Goal: Navigation & Orientation: Find specific page/section

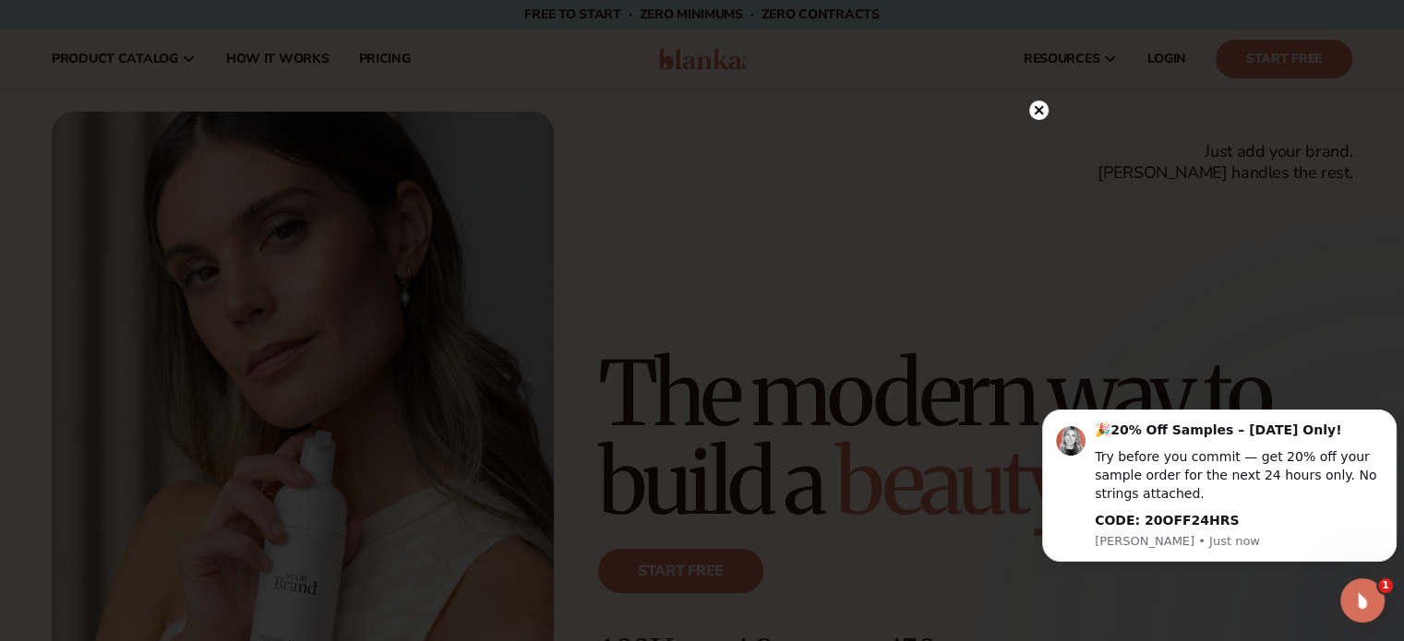
click at [1038, 104] on circle at bounding box center [1038, 110] width 19 height 19
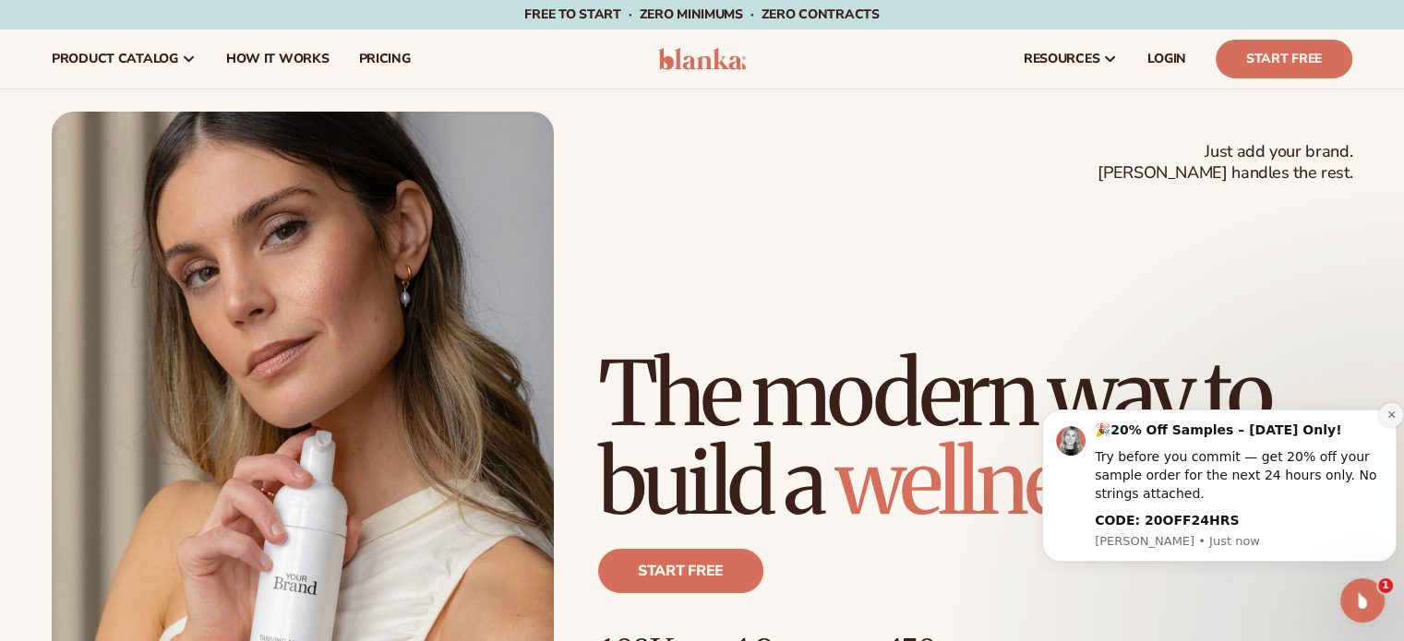
click at [1393, 415] on icon "Dismiss notification" at bounding box center [1391, 415] width 10 height 10
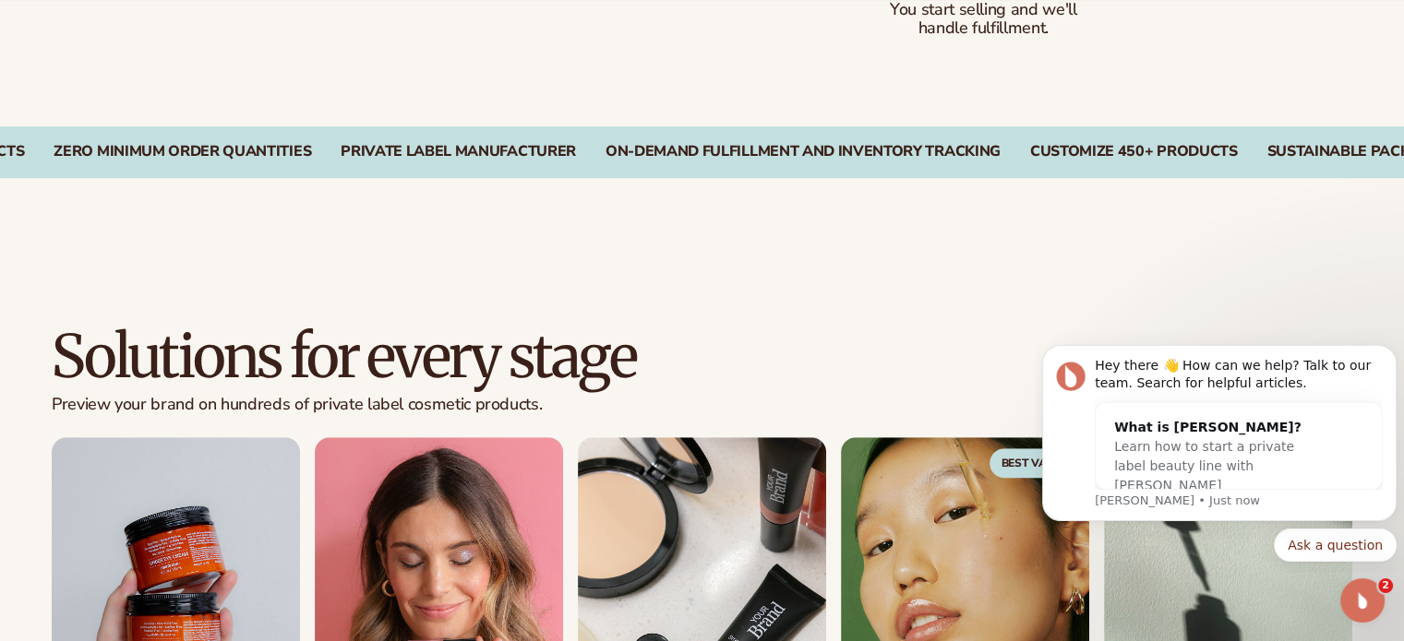
scroll to position [1384, 0]
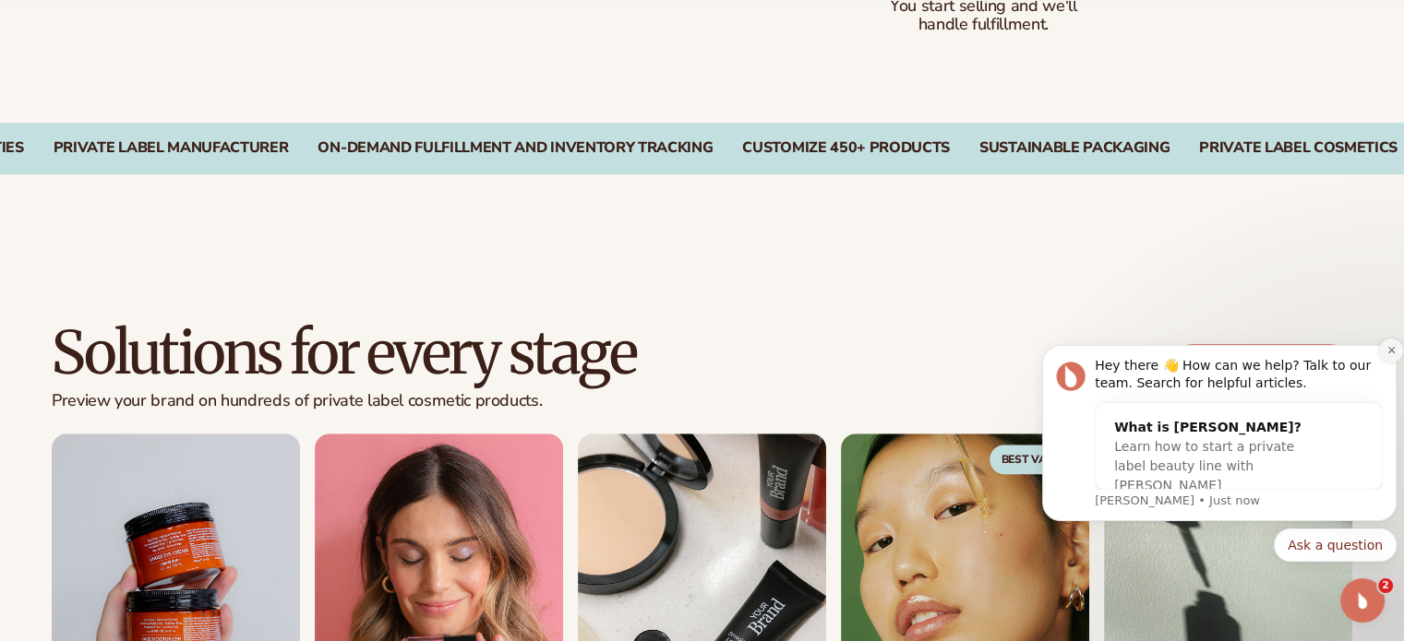
click at [1390, 345] on icon "Dismiss notification" at bounding box center [1391, 350] width 10 height 10
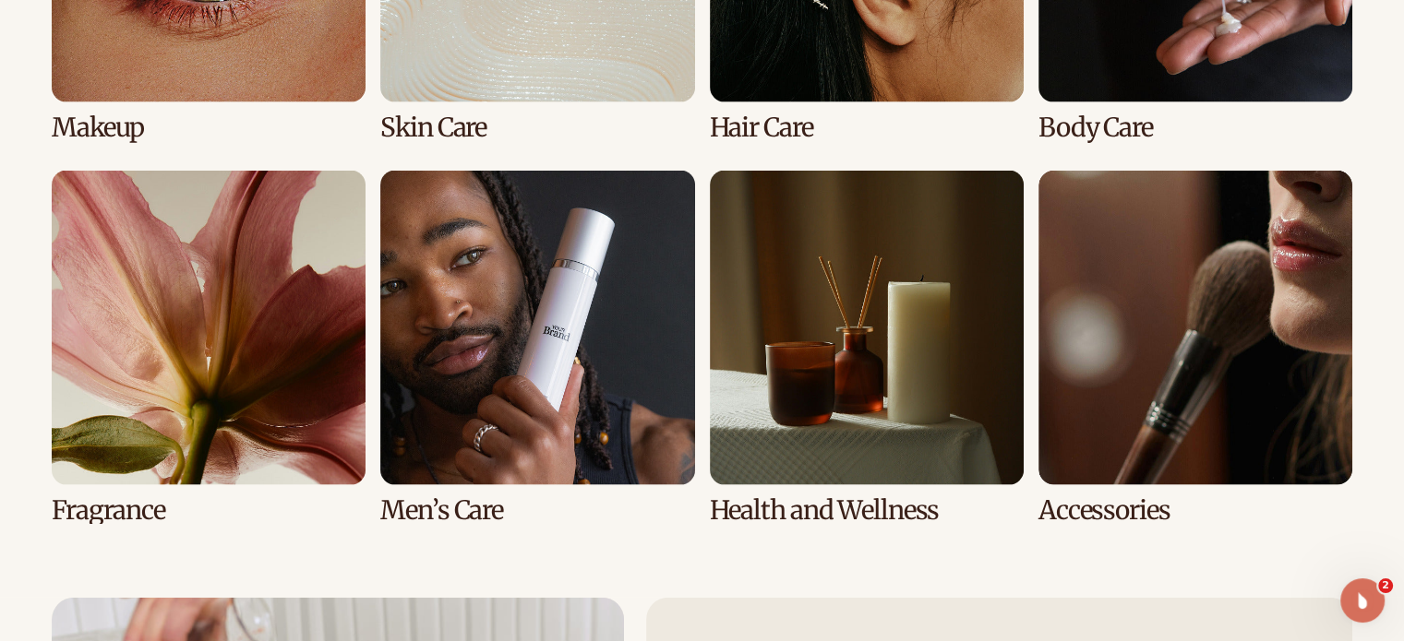
scroll to position [3877, 0]
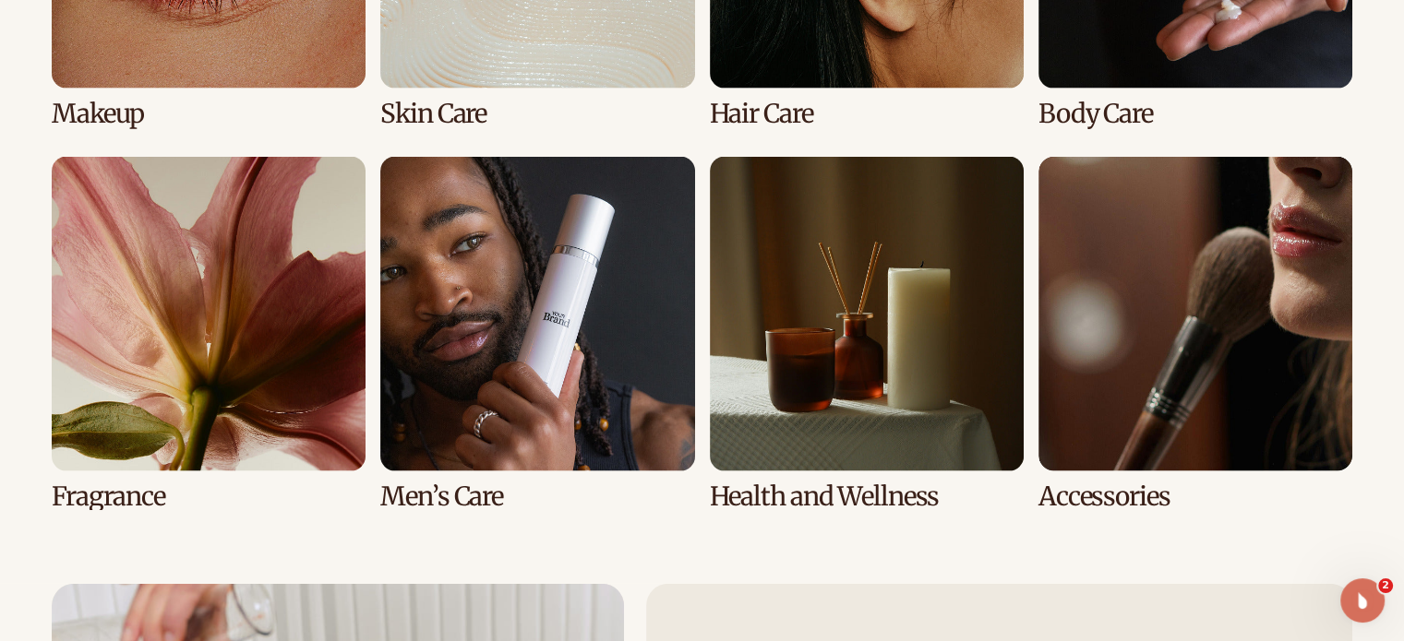
click at [556, 309] on link "6 / 8" at bounding box center [537, 334] width 314 height 354
click at [476, 485] on link "6 / 8" at bounding box center [537, 334] width 314 height 354
click at [540, 319] on link "6 / 8" at bounding box center [537, 334] width 314 height 354
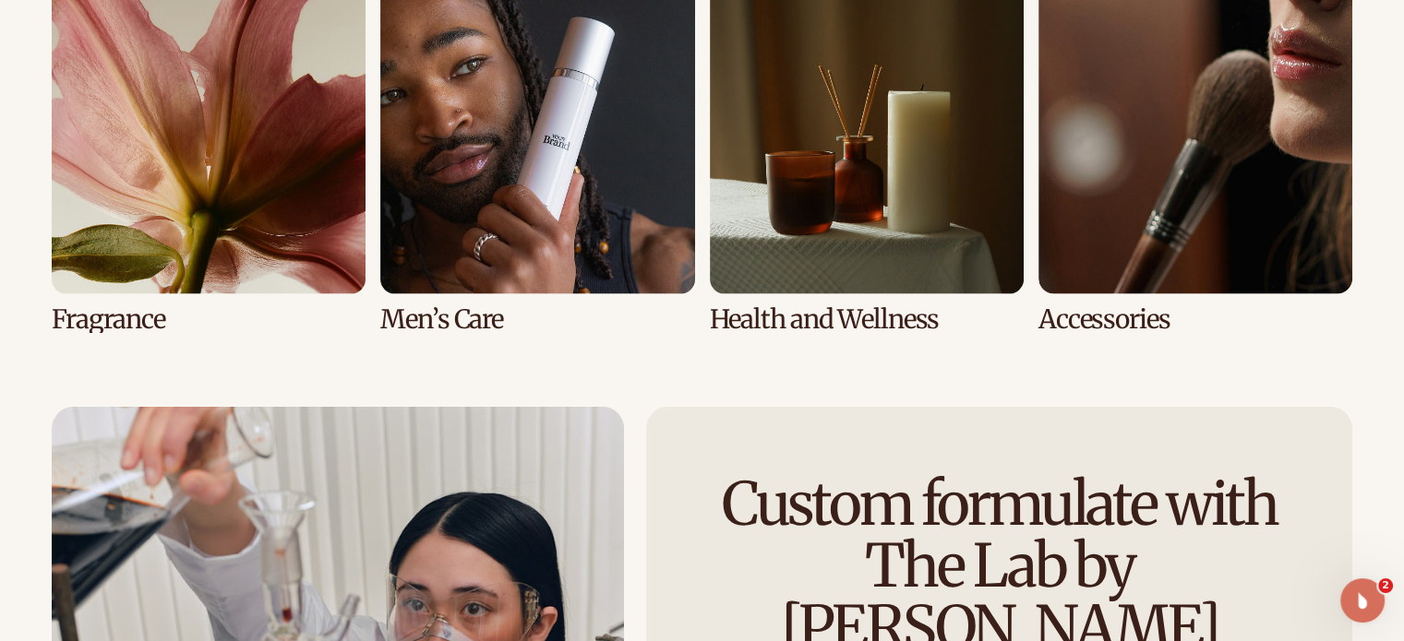
scroll to position [4061, 0]
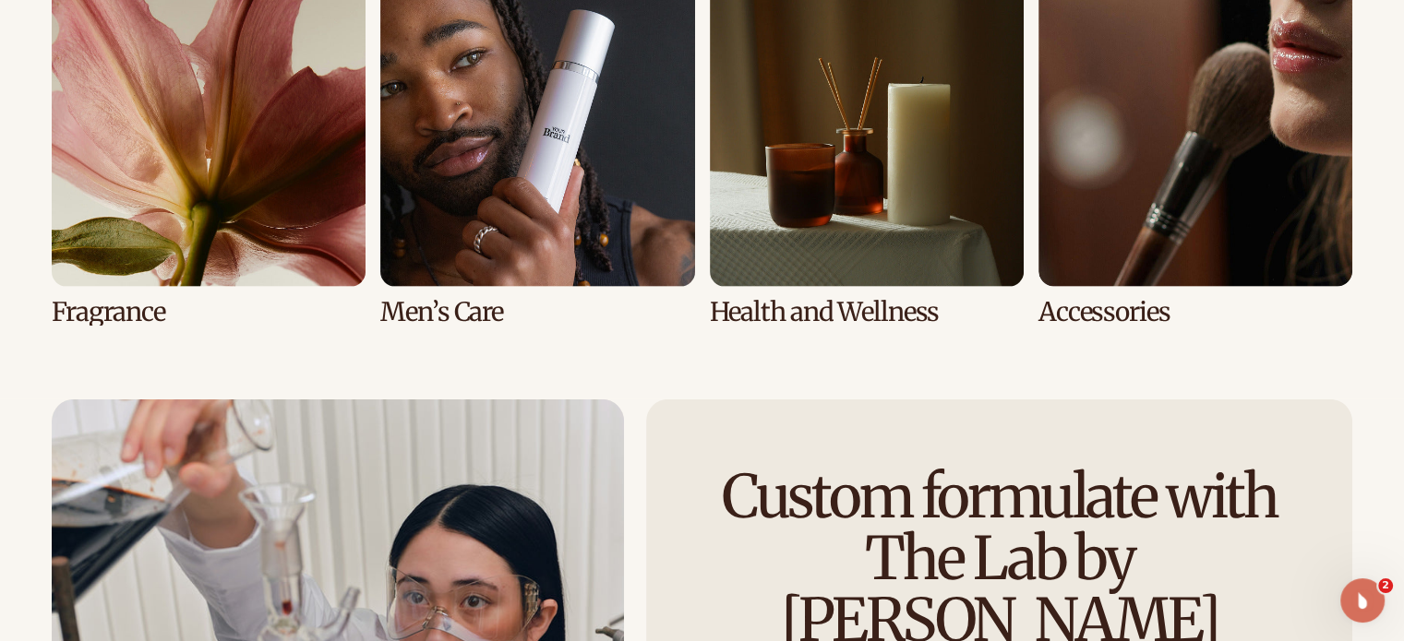
click at [530, 167] on link "6 / 8" at bounding box center [537, 149] width 314 height 354
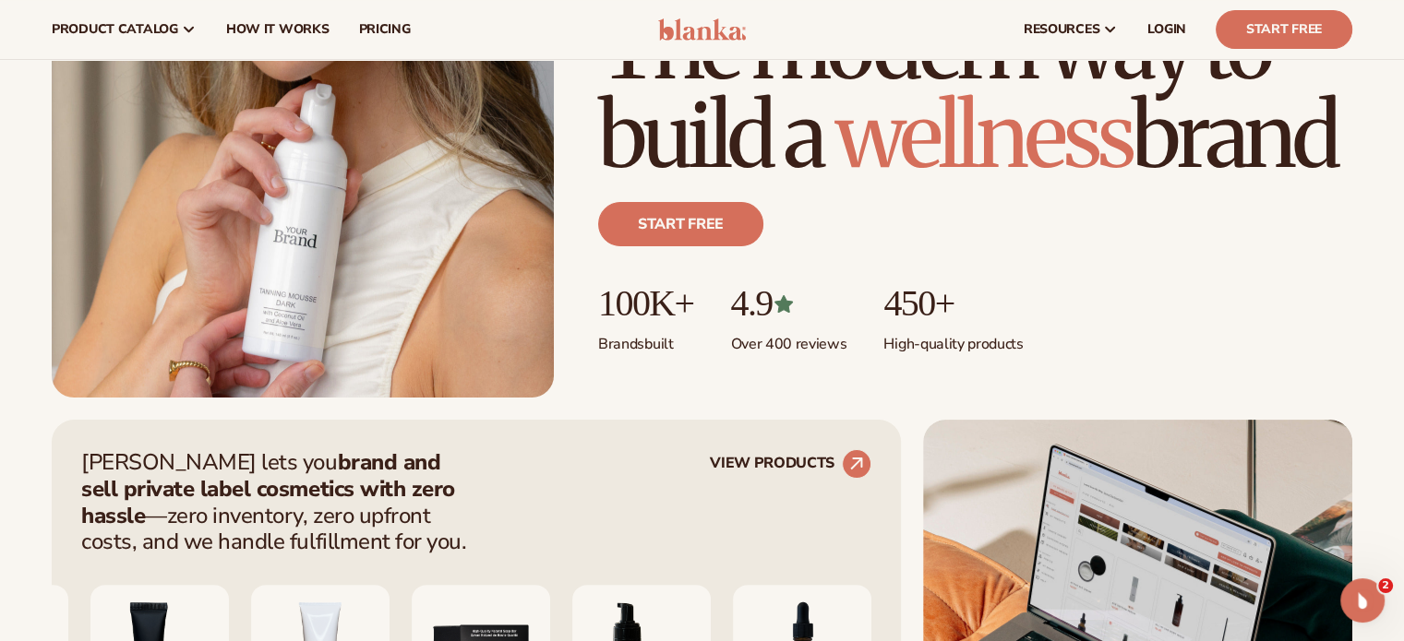
scroll to position [461, 0]
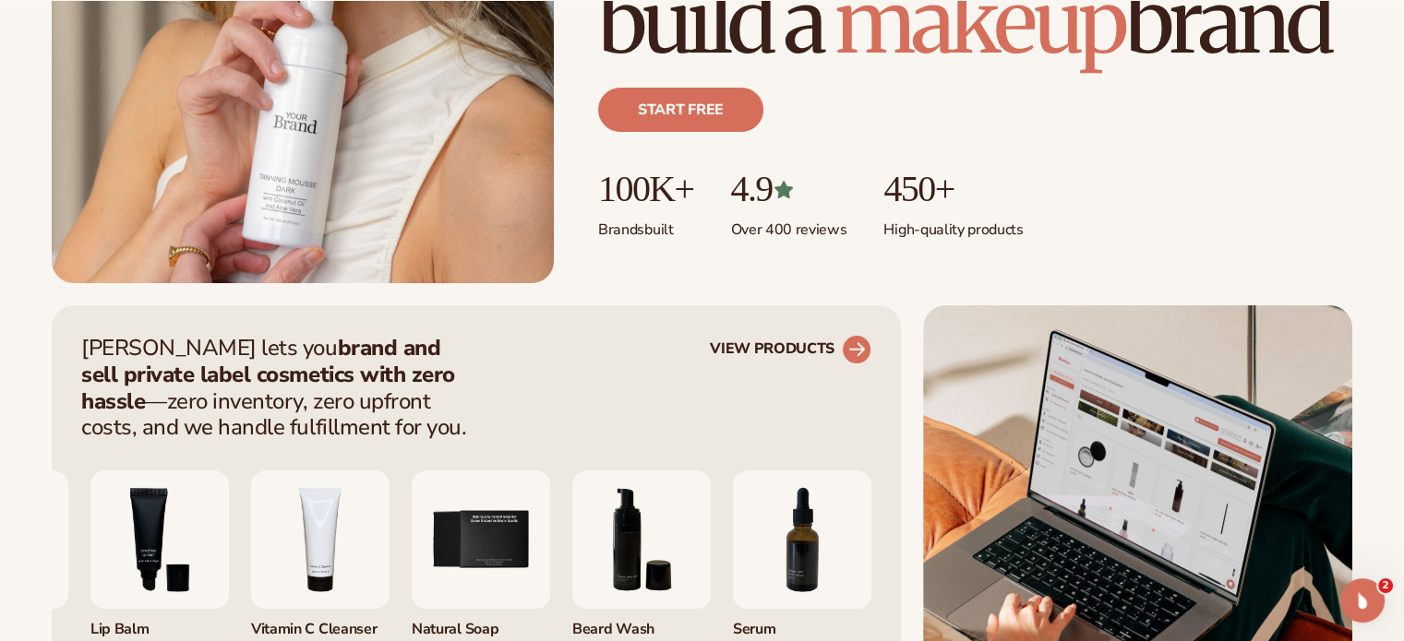
click at [844, 341] on link "VIEW PRODUCTS" at bounding box center [791, 350] width 162 height 30
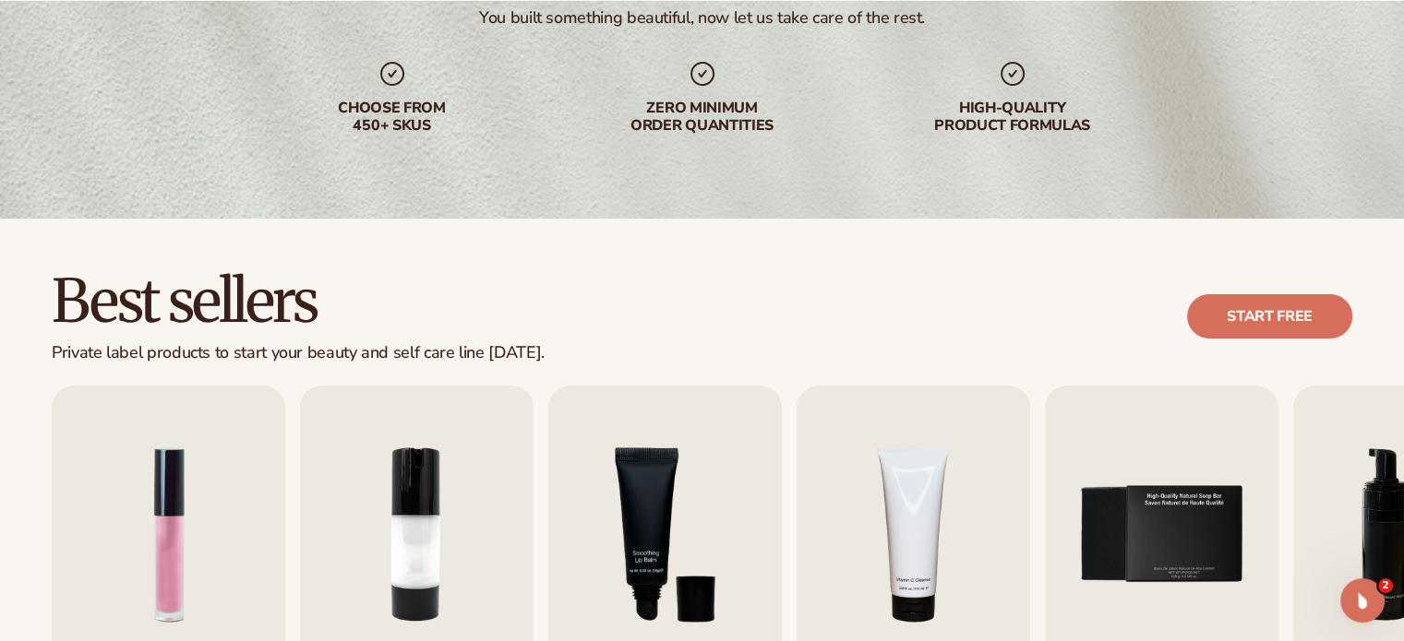
scroll to position [461, 0]
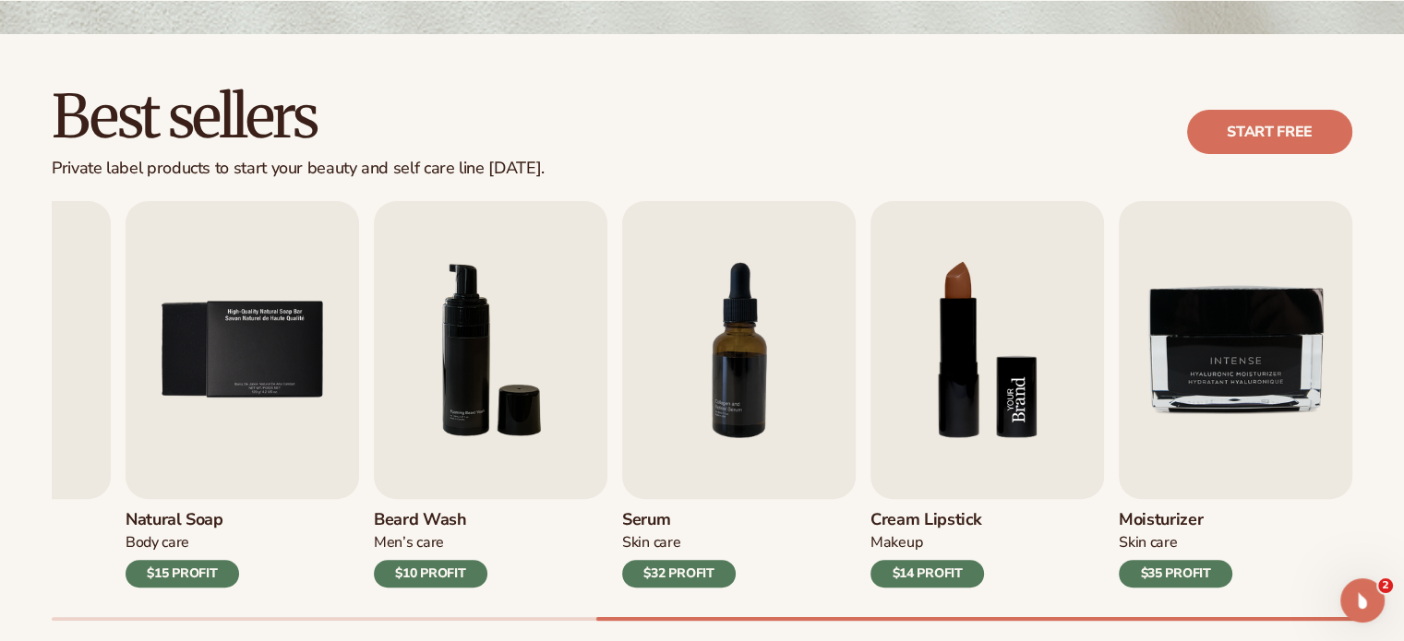
click at [1011, 377] on img "8 / 9" at bounding box center [987, 350] width 234 height 298
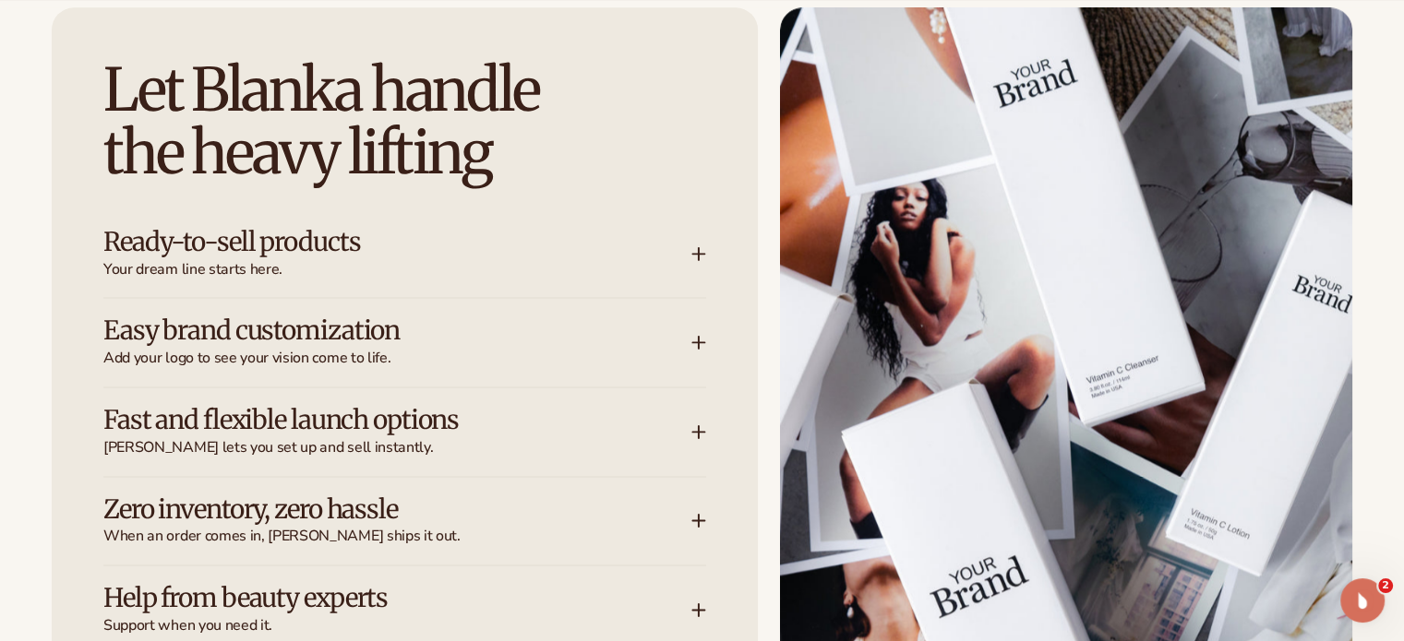
scroll to position [2584, 0]
